Goal: Task Accomplishment & Management: Use online tool/utility

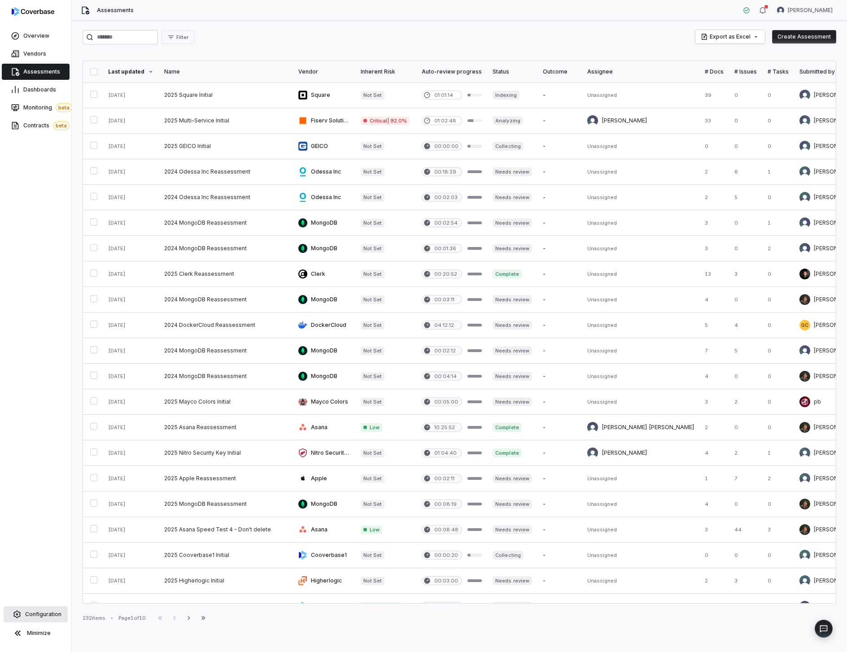
click at [22, 608] on link "Configuration" at bounding box center [36, 615] width 64 height 16
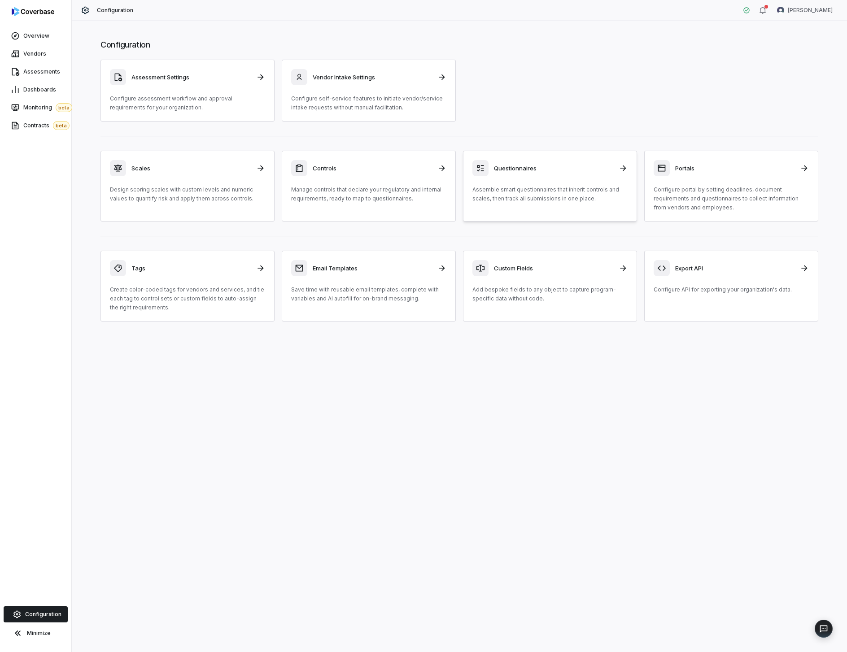
click at [581, 170] on h3 "Questionnaires" at bounding box center [553, 168] width 119 height 8
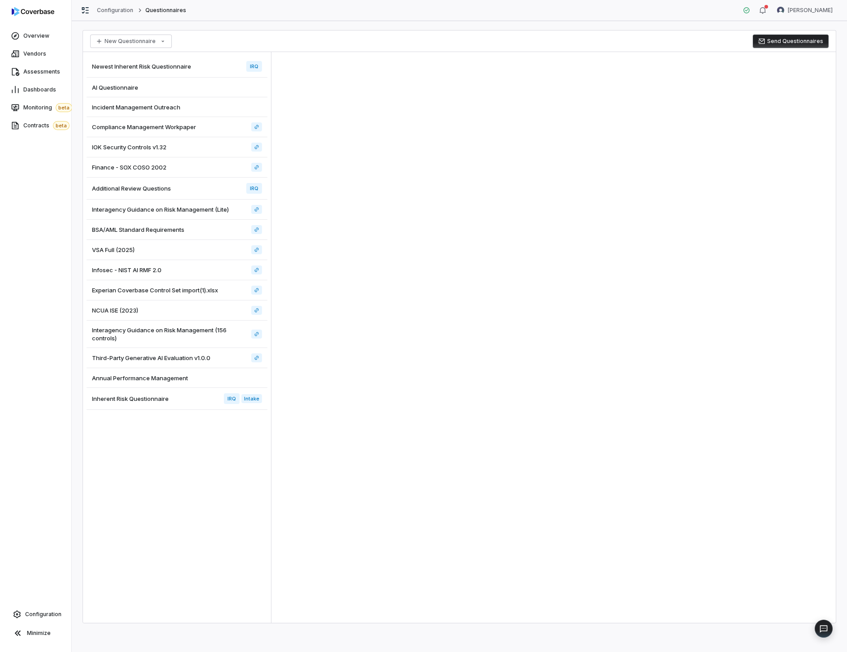
click at [790, 39] on button "Send Questionnaires" at bounding box center [791, 41] width 76 height 13
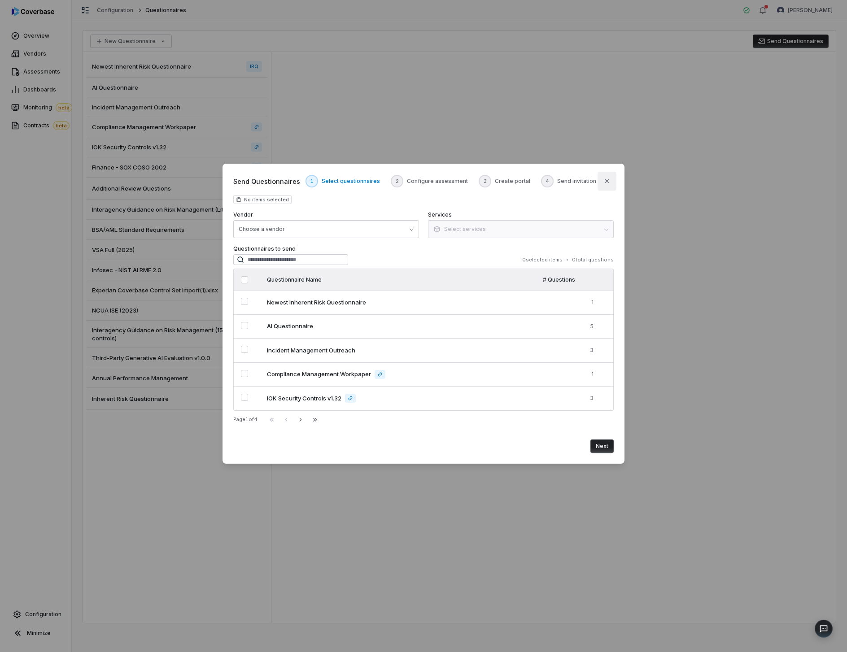
click at [607, 172] on button "Close" at bounding box center [607, 181] width 19 height 19
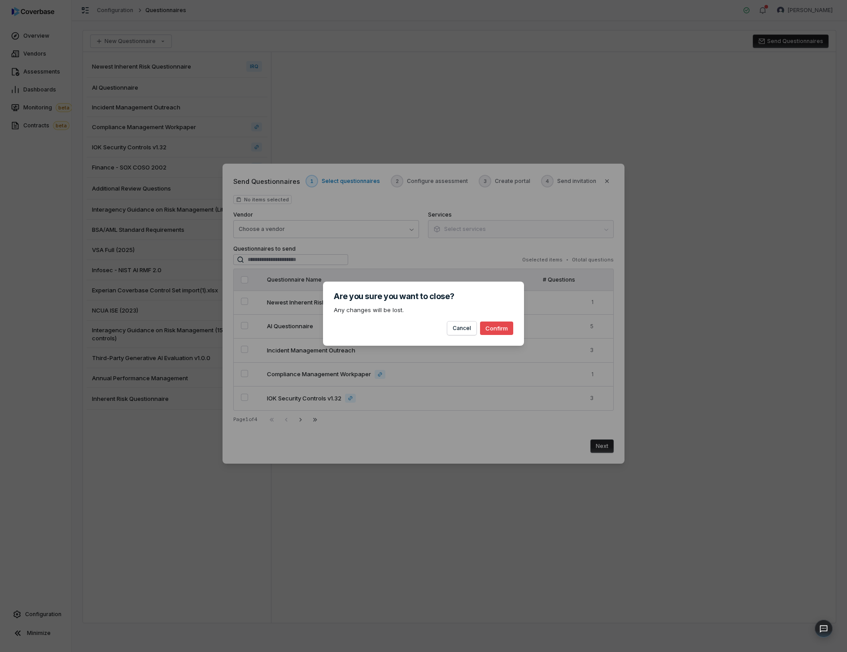
click at [507, 332] on button "Confirm" at bounding box center [496, 328] width 33 height 13
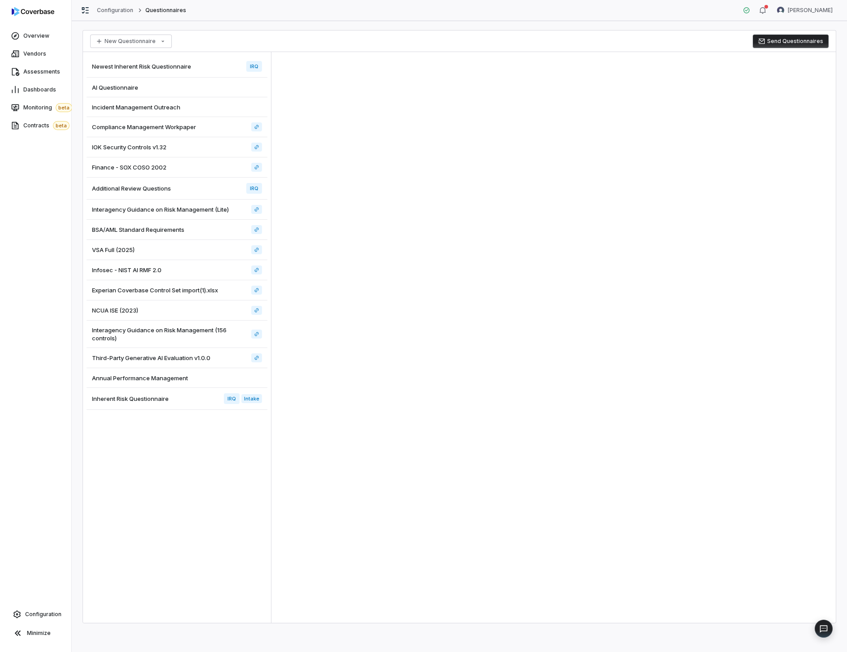
click at [473, 138] on div at bounding box center [553, 337] width 564 height 571
click at [713, 24] on div "New Questionnaire Send Questionnaires Newest Inherent Risk Questionnaire IRQ AI…" at bounding box center [459, 336] width 775 height 631
